Goal: Transaction & Acquisition: Purchase product/service

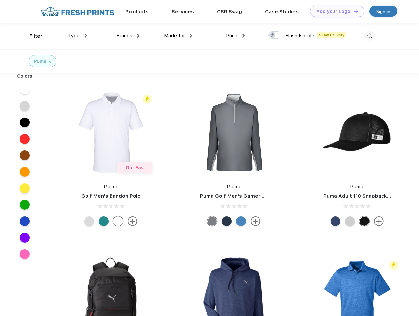
scroll to position [0, 0]
click at [335, 11] on link "Add your Logo Design Tool" at bounding box center [337, 12] width 54 height 12
click at [0, 0] on div "Design Tool" at bounding box center [0, 0] width 0 height 0
click at [353, 11] on link "Add your Logo Design Tool" at bounding box center [337, 12] width 54 height 12
click at [32, 36] on div "Filter" at bounding box center [35, 36] width 13 height 8
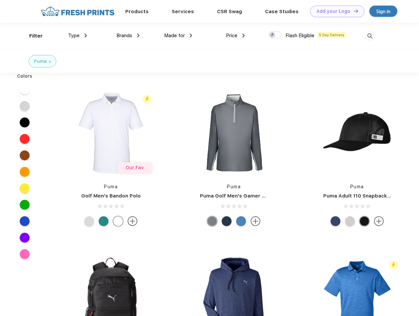
click at [78, 36] on span "Type" at bounding box center [74, 36] width 12 height 6
click at [128, 36] on span "Brands" at bounding box center [124, 36] width 16 height 6
click at [178, 36] on span "Made for" at bounding box center [174, 36] width 21 height 6
click at [236, 36] on span "Price" at bounding box center [232, 36] width 12 height 6
click at [275, 35] on div at bounding box center [274, 34] width 13 height 7
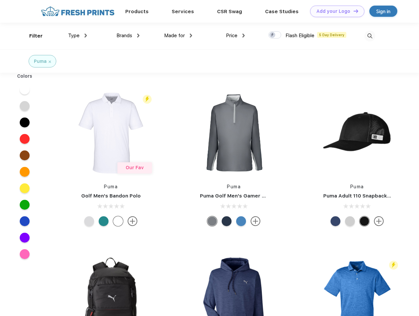
click at [273, 35] on input "checkbox" at bounding box center [270, 33] width 4 height 4
click at [370, 36] on img at bounding box center [369, 36] width 11 height 11
